Goal: Understand process/instructions: Learn how to perform a task or action

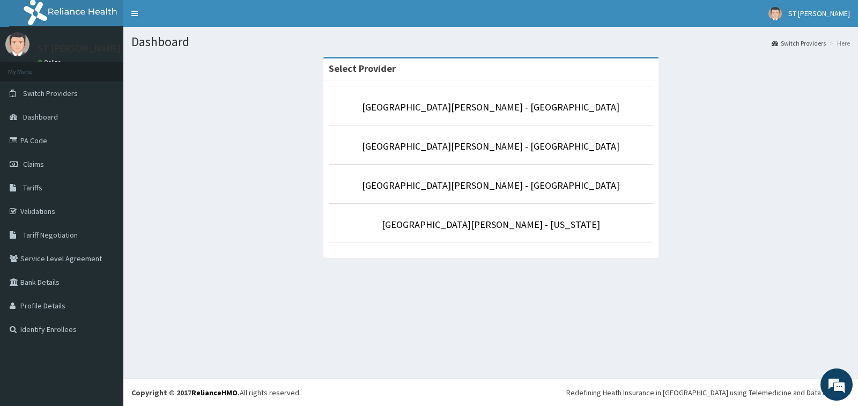
click at [358, 92] on li "St Nicholas Hospital - Lagos island" at bounding box center [491, 106] width 324 height 40
click at [455, 228] on link "[GEOGRAPHIC_DATA][PERSON_NAME] - [US_STATE]" at bounding box center [491, 224] width 218 height 12
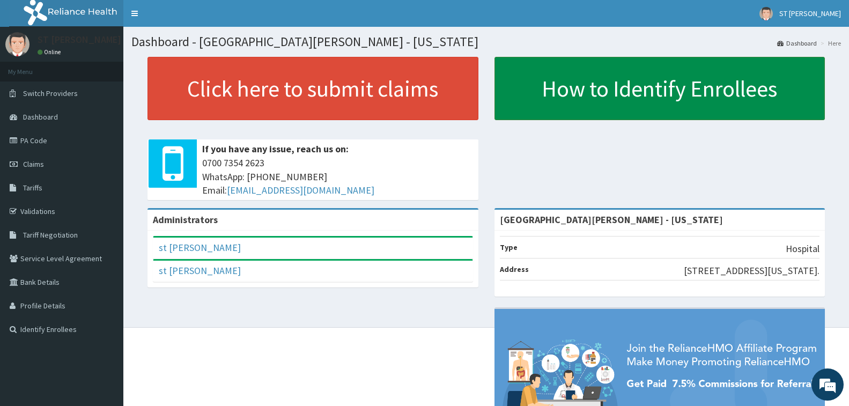
click at [676, 105] on link "How to Identify Enrollees" at bounding box center [660, 88] width 331 height 63
click at [696, 89] on link "How to Identify Enrollees" at bounding box center [660, 88] width 331 height 63
